Goal: Navigation & Orientation: Go to known website

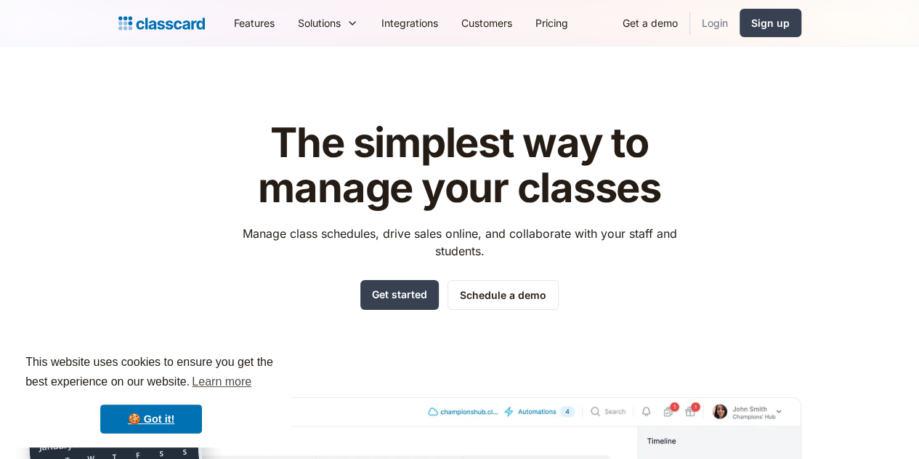
click at [740, 31] on link "Login" at bounding box center [714, 23] width 49 height 33
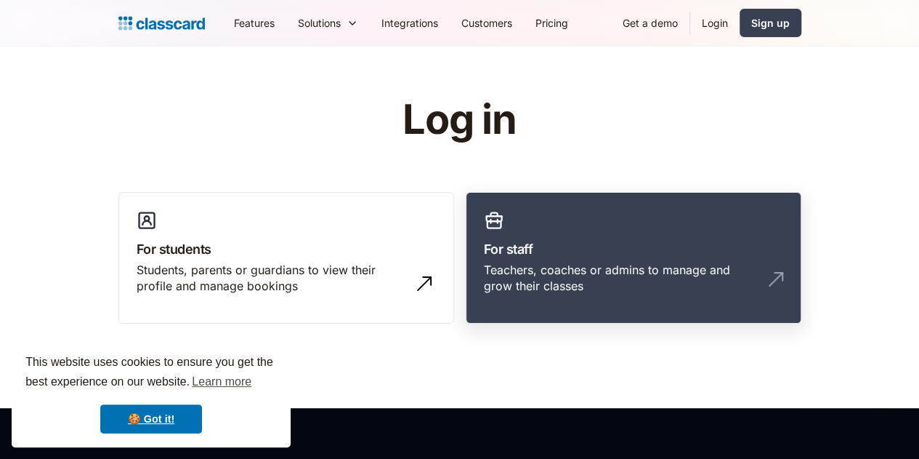
click at [533, 265] on div "Teachers, coaches or admins to manage and grow their classes" at bounding box center [619, 278] width 270 height 33
